Goal: Transaction & Acquisition: Download file/media

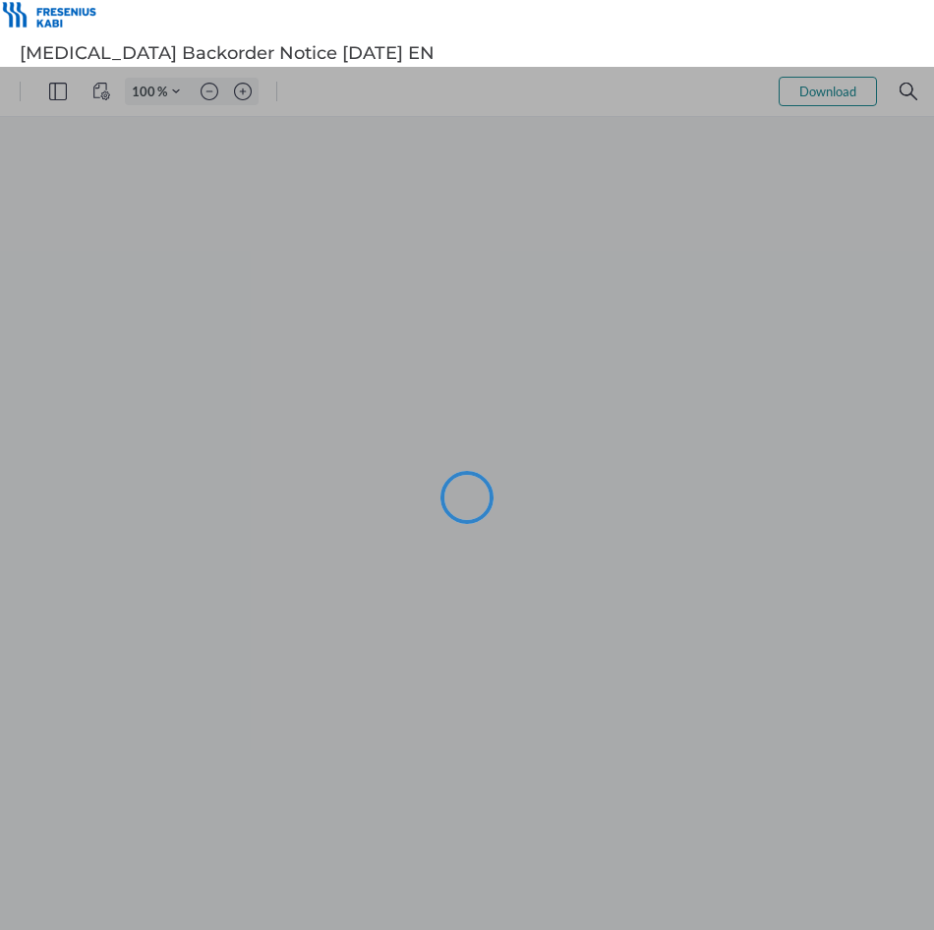
type input "104"
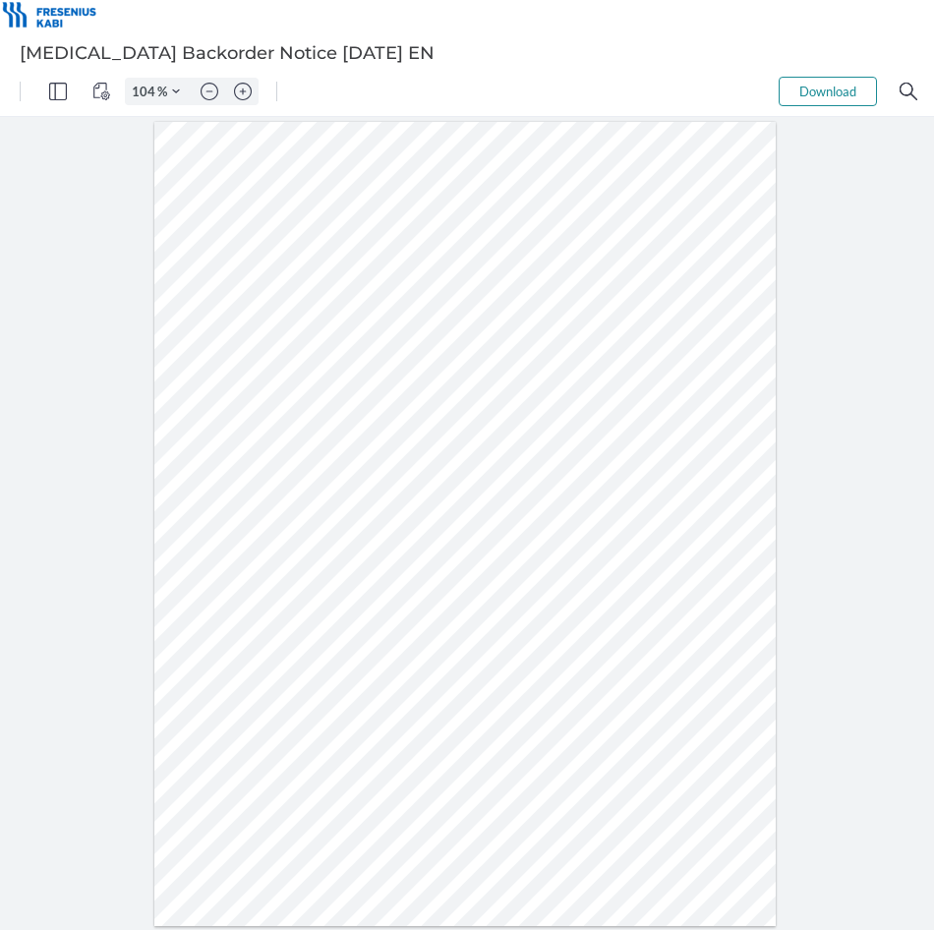
drag, startPoint x: 802, startPoint y: 94, endPoint x: 802, endPoint y: 75, distance: 19.7
click at [802, 88] on button "Download" at bounding box center [828, 91] width 98 height 29
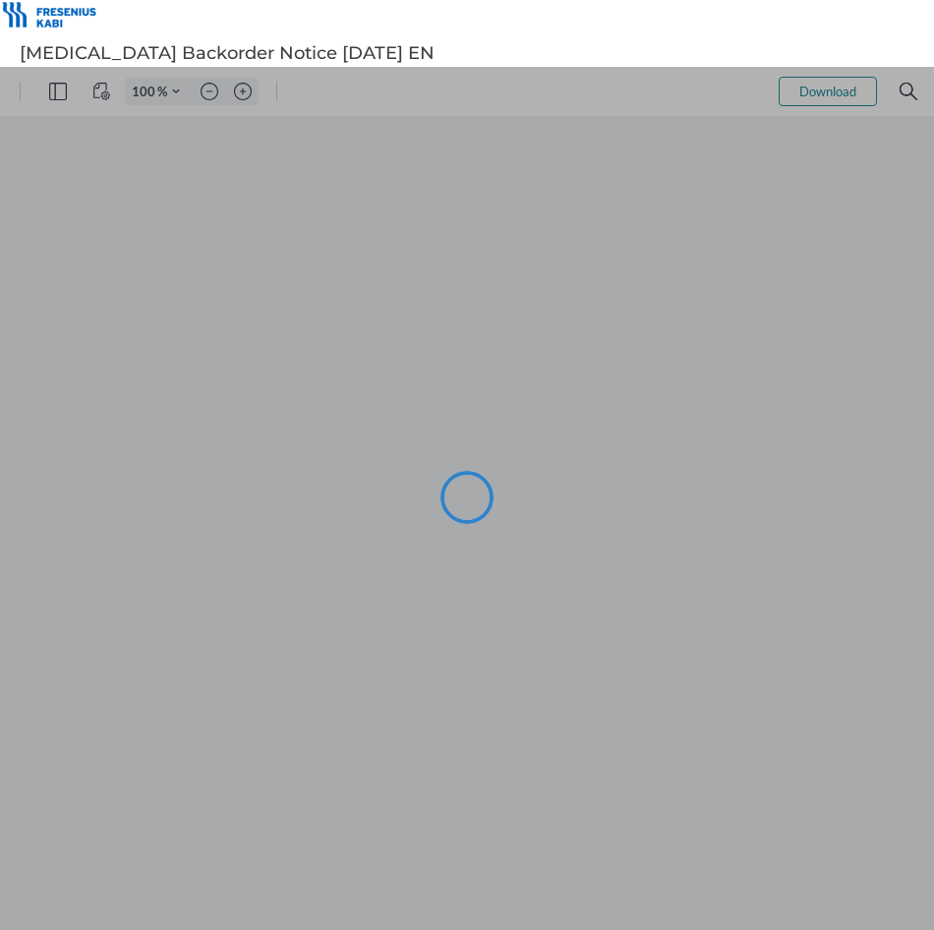
type input "104"
